Goal: Information Seeking & Learning: Learn about a topic

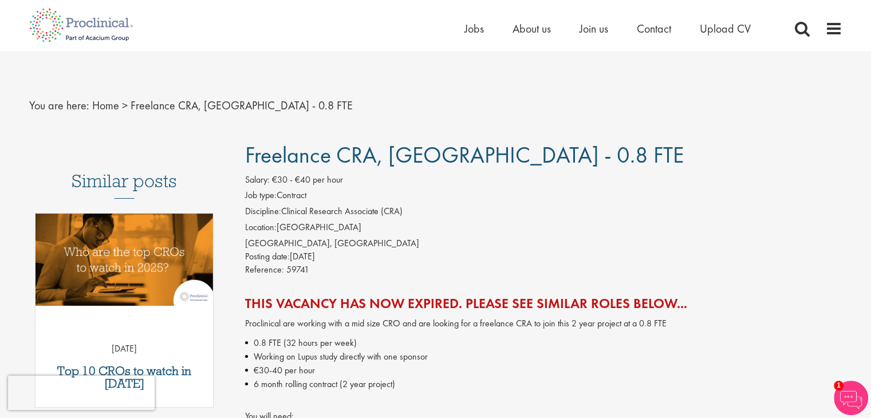
click at [484, 24] on ul "Home Jobs About us Join us Contact Upload CV" at bounding box center [621, 28] width 315 height 17
click at [476, 28] on span "Jobs" at bounding box center [473, 28] width 19 height 15
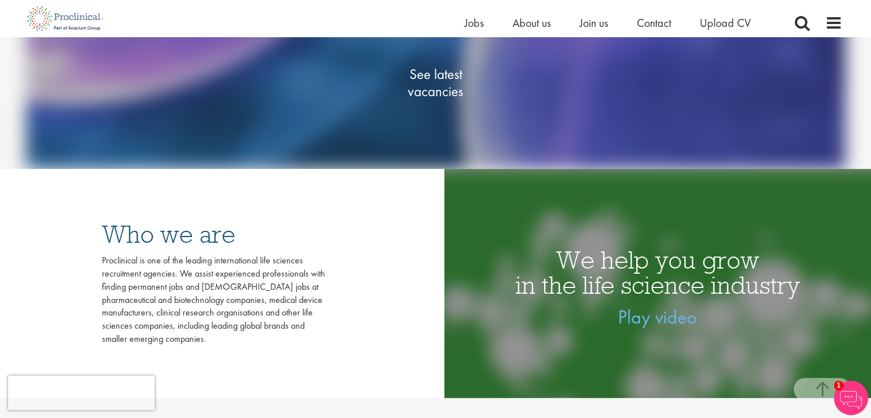
scroll to position [214, 0]
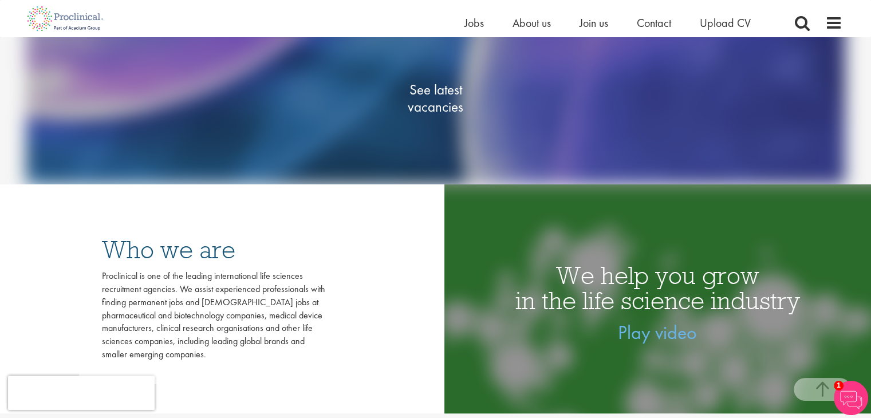
drag, startPoint x: 878, startPoint y: 120, endPoint x: 803, endPoint y: 92, distance: 79.9
click at [446, 88] on span "See latest vacancies" at bounding box center [435, 98] width 114 height 34
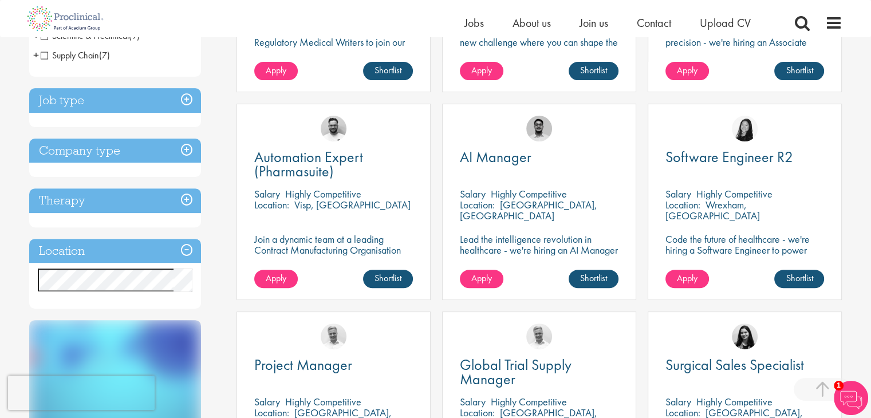
scroll to position [430, 0]
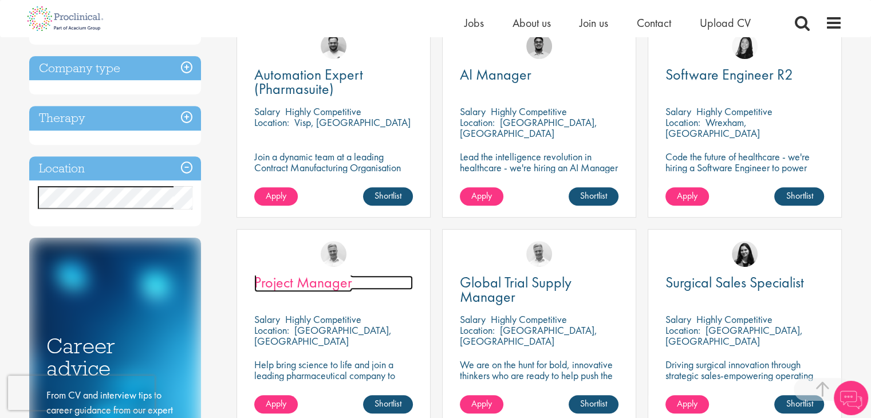
click at [332, 285] on span "Project Manager" at bounding box center [303, 281] width 98 height 19
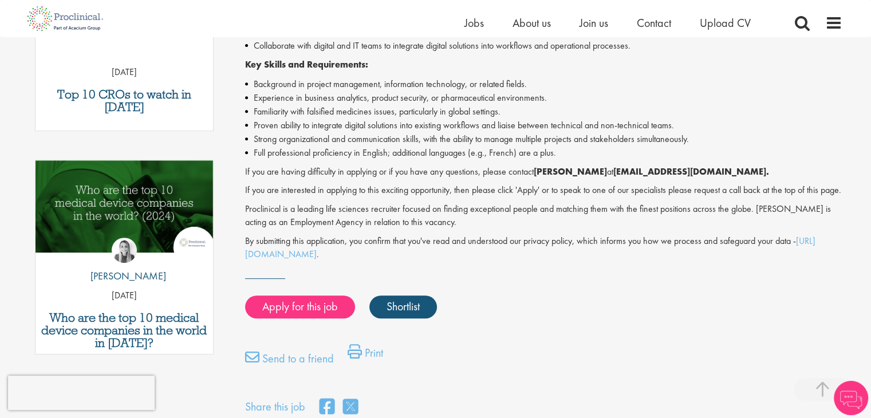
scroll to position [483, 0]
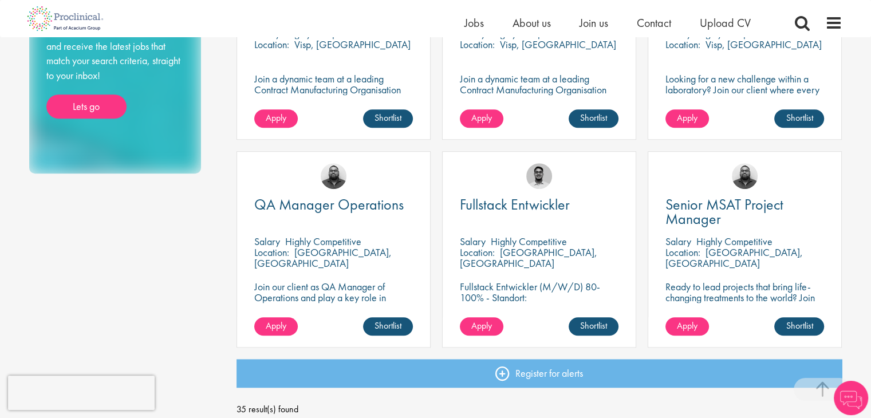
scroll to position [840, 0]
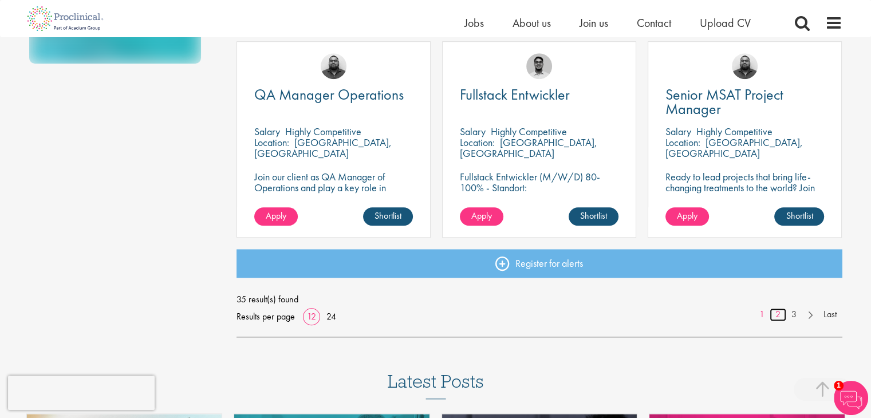
click at [778, 314] on link "2" at bounding box center [777, 314] width 17 height 13
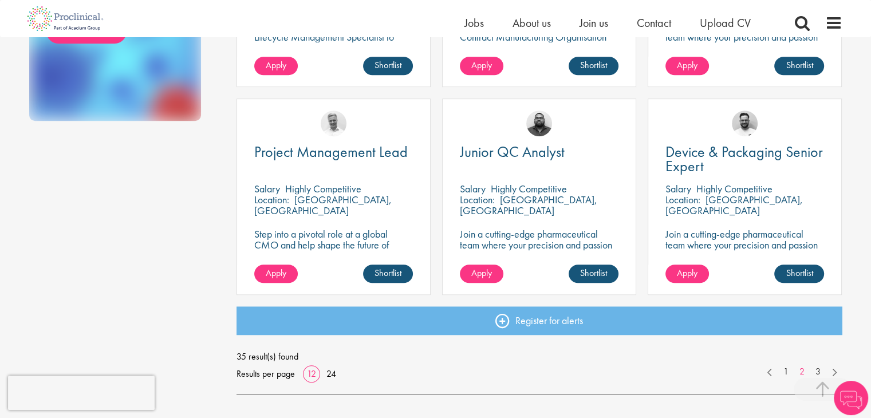
scroll to position [815, 0]
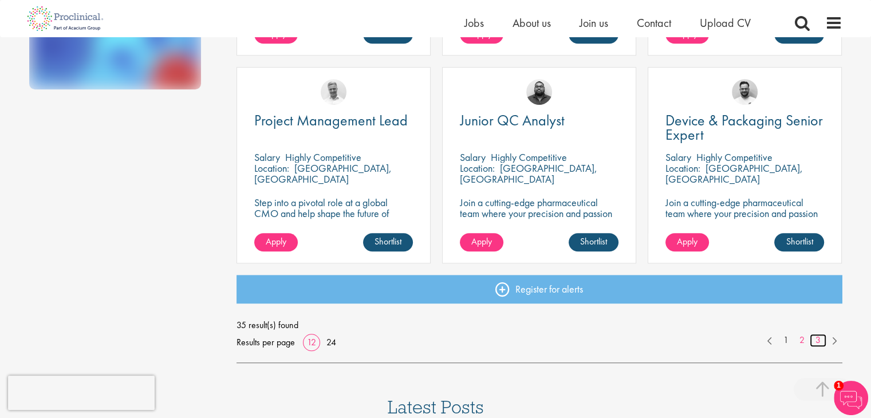
click at [811, 339] on link "3" at bounding box center [817, 340] width 17 height 13
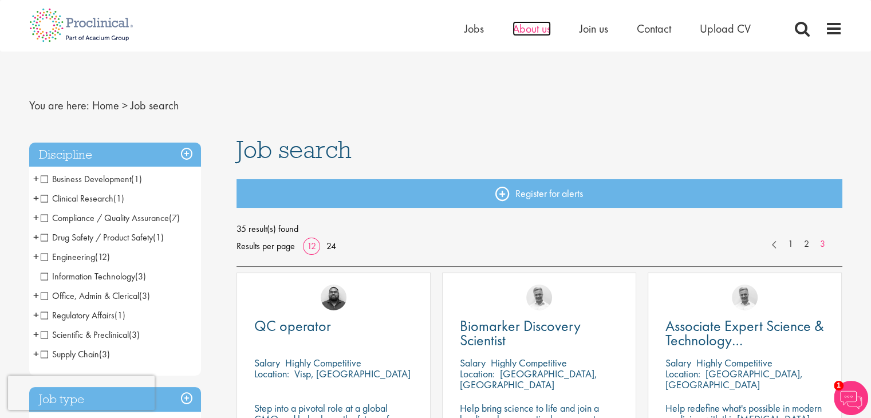
click at [528, 29] on span "About us" at bounding box center [531, 28] width 38 height 15
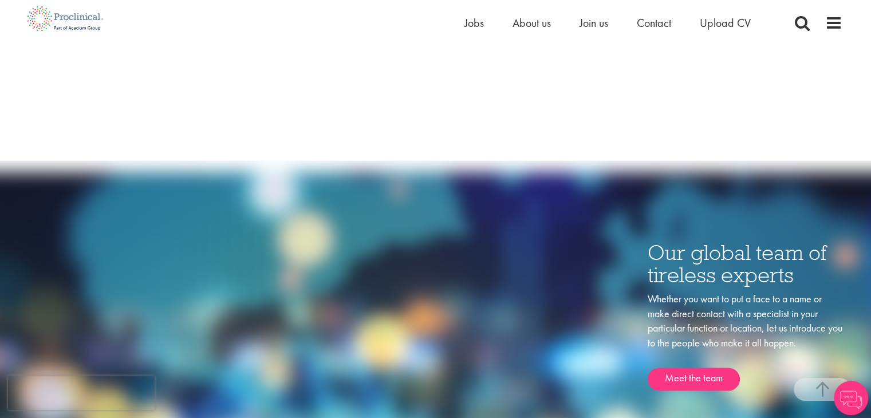
scroll to position [1365, 0]
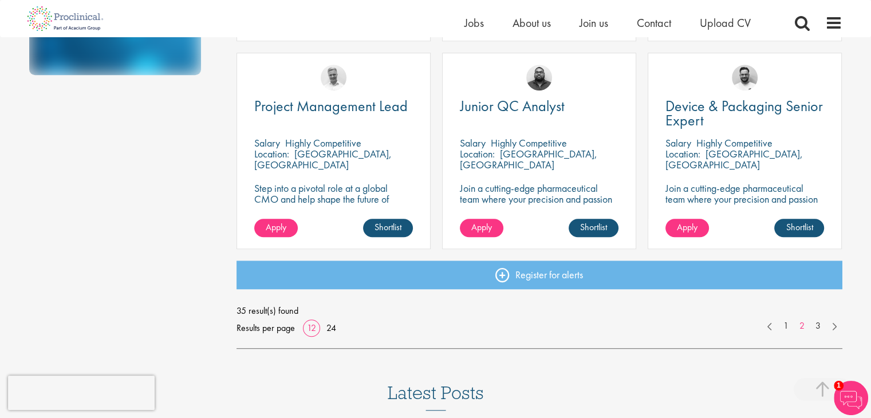
scroll to position [829, 0]
